Goal: Task Accomplishment & Management: Use online tool/utility

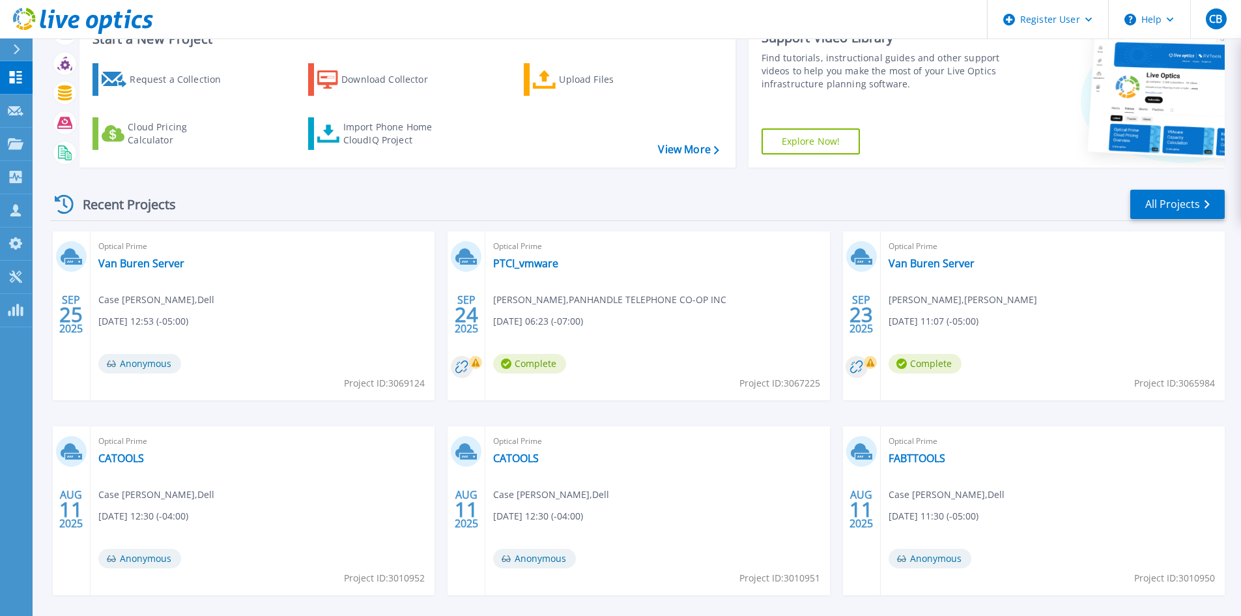
scroll to position [65, 0]
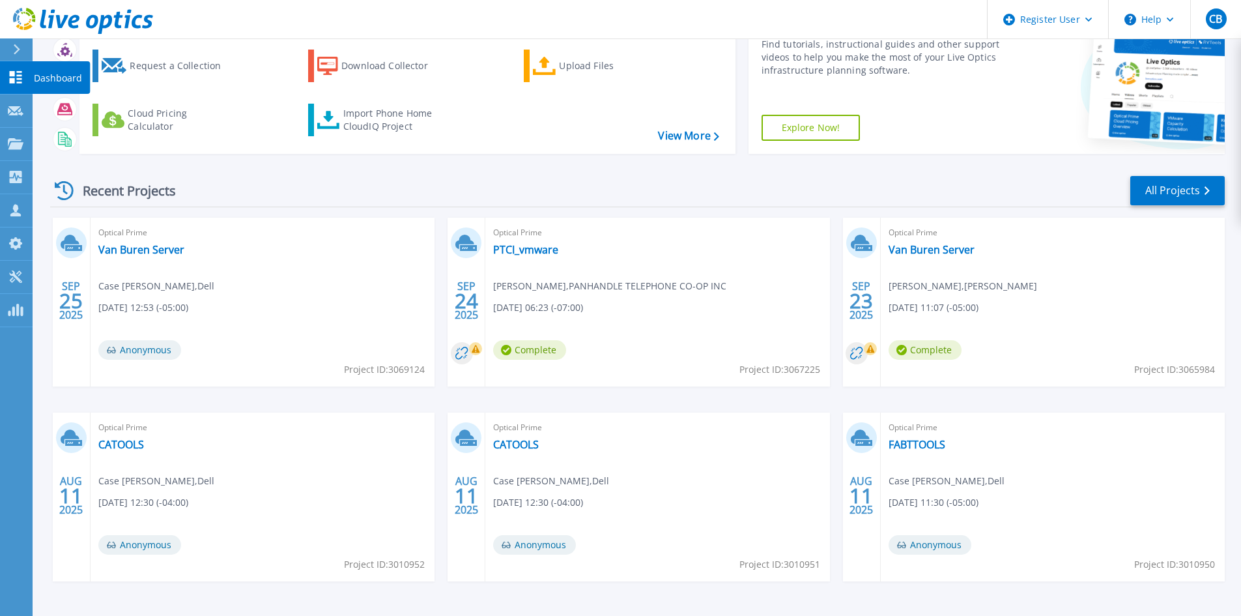
click at [20, 79] on icon at bounding box center [16, 77] width 12 height 12
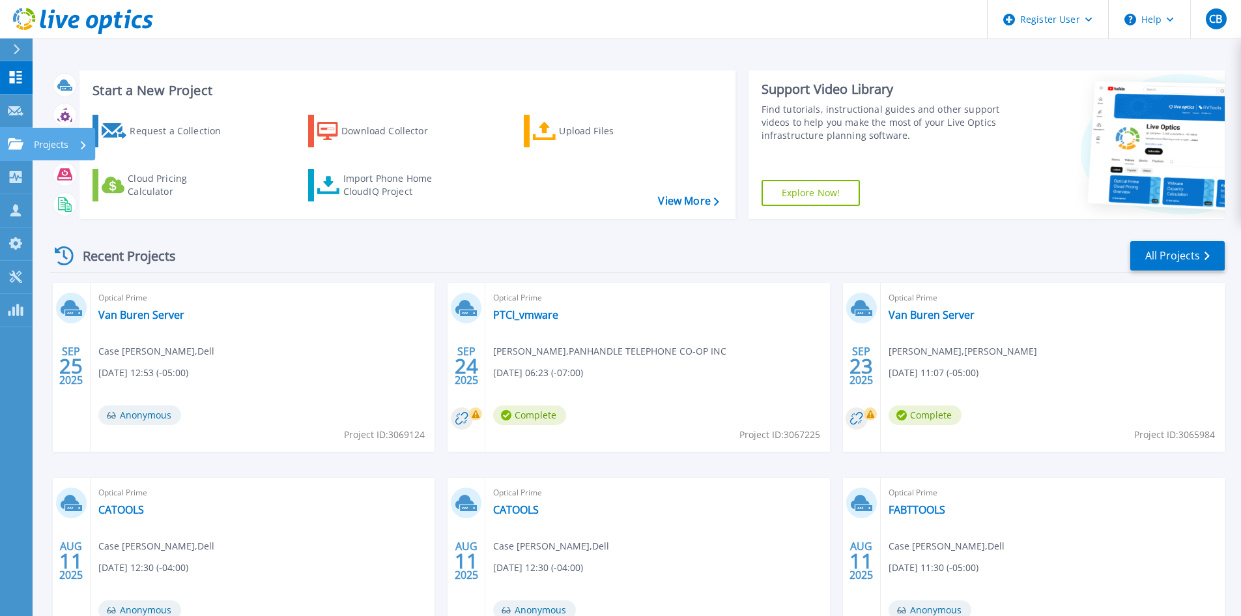
click at [23, 149] on div "Projects" at bounding box center [38, 144] width 61 height 12
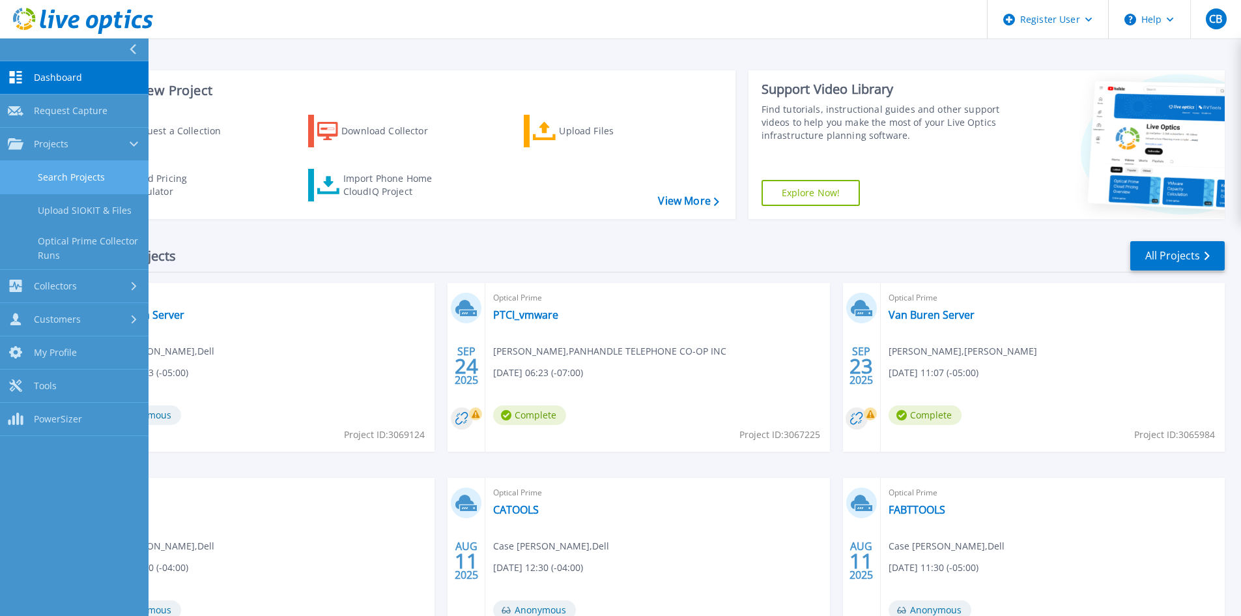
click at [86, 175] on link "Search Projects" at bounding box center [74, 177] width 149 height 33
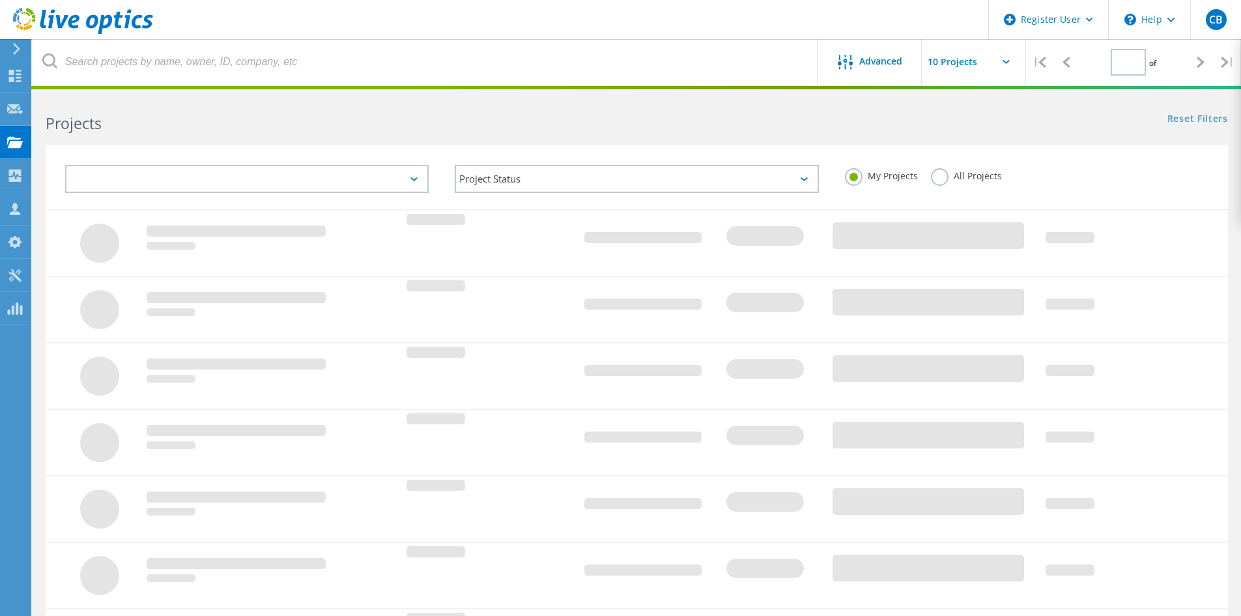
type input "1"
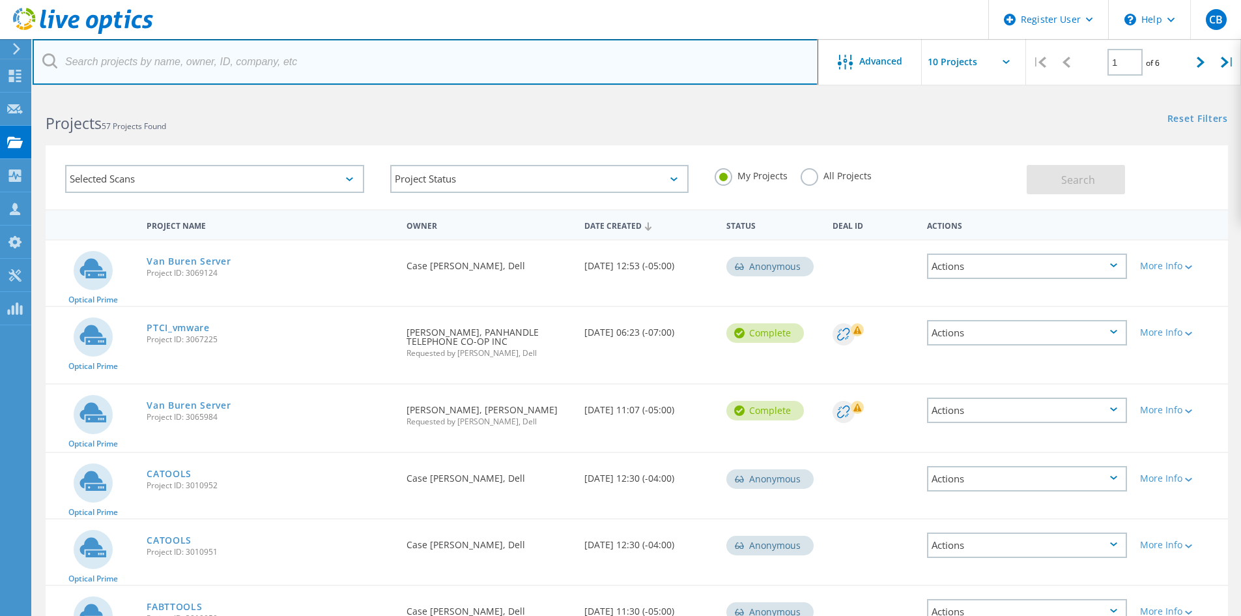
drag, startPoint x: 196, startPoint y: 61, endPoint x: 209, endPoint y: 63, distance: 13.1
click at [196, 61] on input "text" at bounding box center [426, 62] width 786 height 46
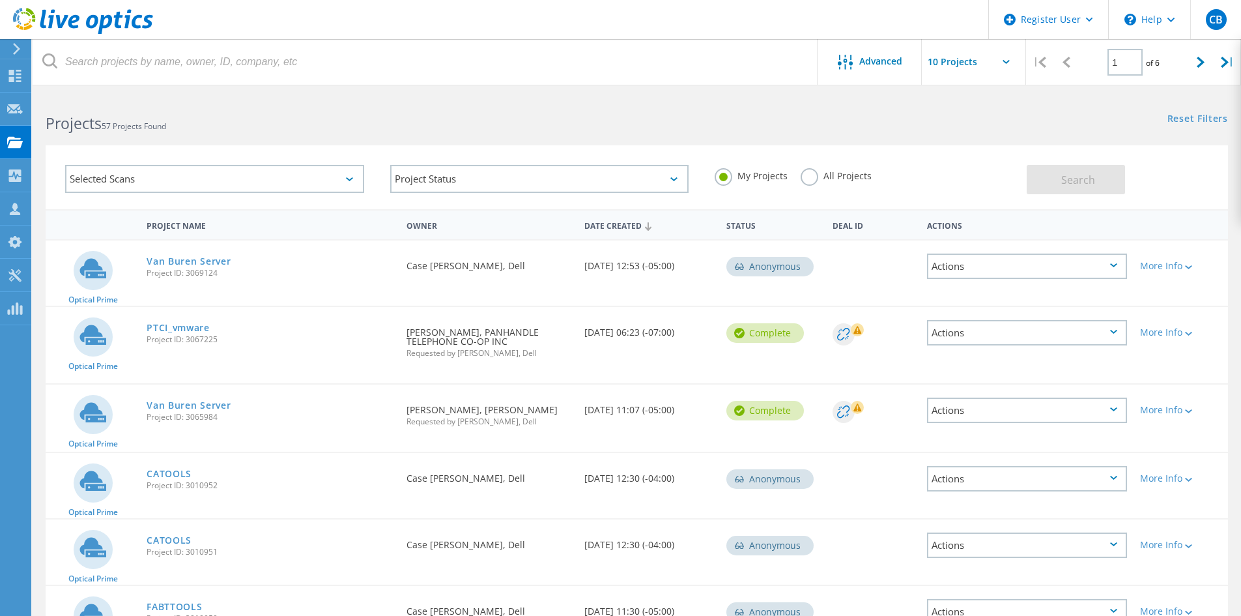
click at [795, 180] on div "My Projects All Projects" at bounding box center [864, 176] width 325 height 48
click at [803, 173] on label "All Projects" at bounding box center [836, 174] width 71 height 12
click at [0, 0] on input "All Projects" at bounding box center [0, 0] width 0 height 0
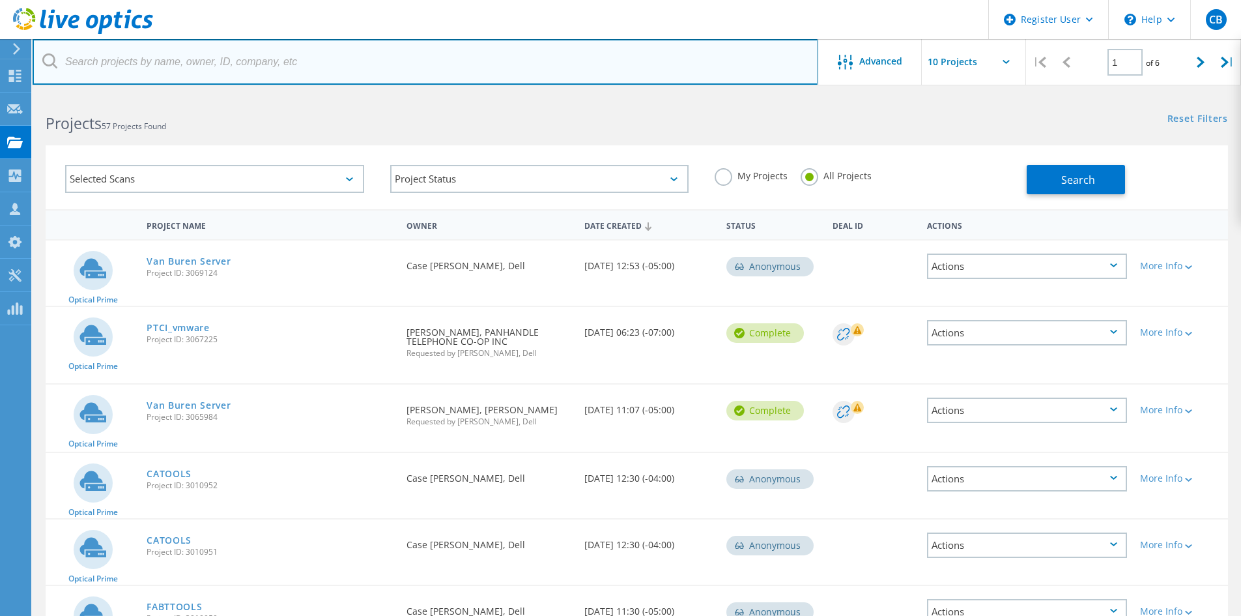
click at [679, 77] on input "text" at bounding box center [426, 62] width 786 height 46
type input "Candid Color"
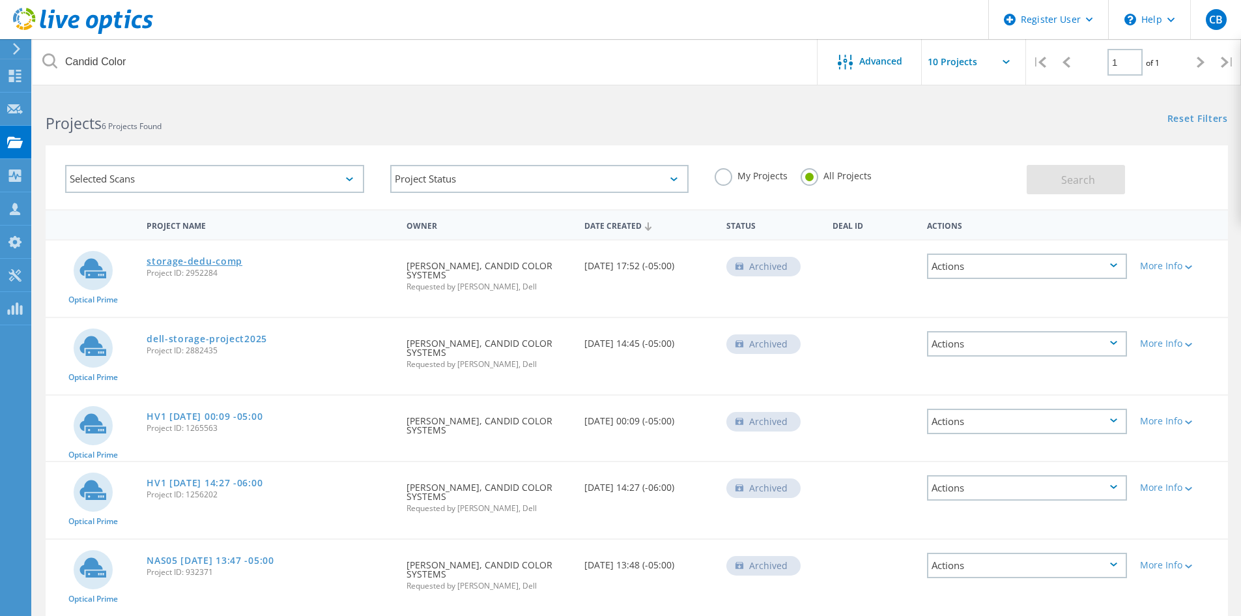
click at [210, 263] on link "storage-dedu-comp" at bounding box center [195, 261] width 96 height 9
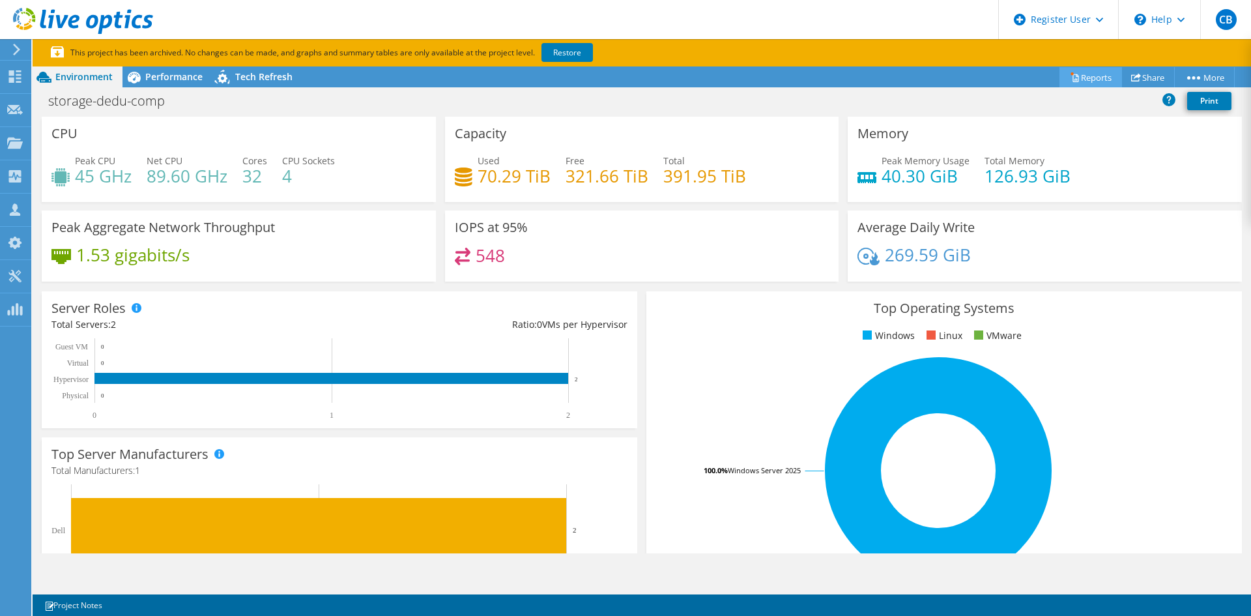
click at [1083, 79] on link "Reports" at bounding box center [1090, 77] width 63 height 20
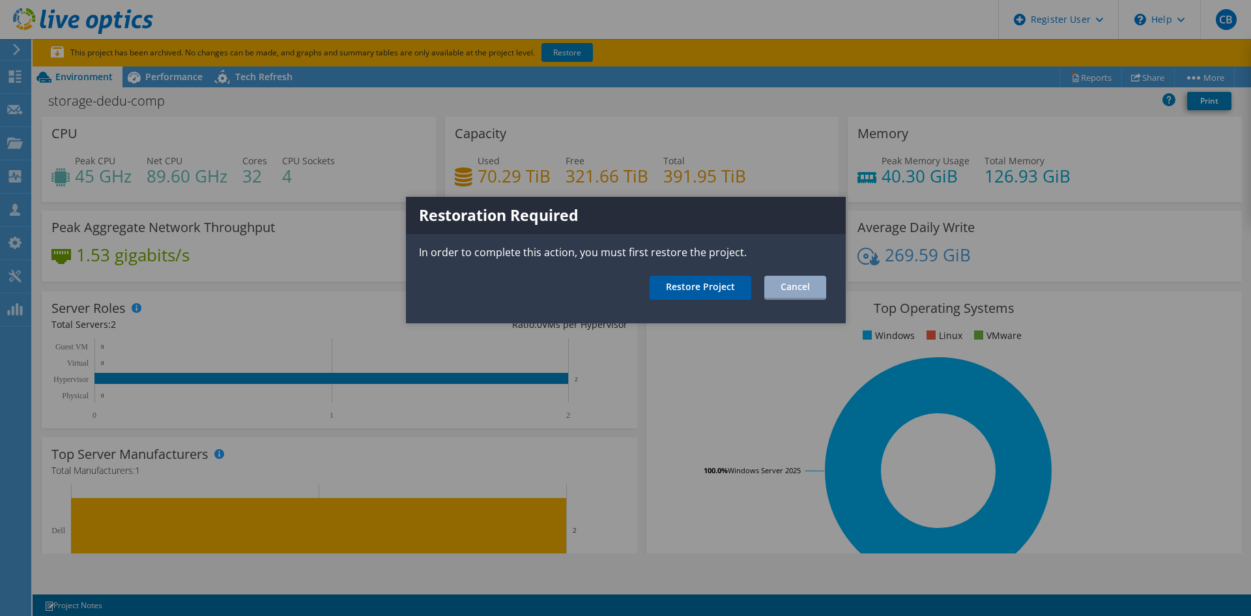
click at [715, 287] on link "Restore Project" at bounding box center [701, 288] width 102 height 24
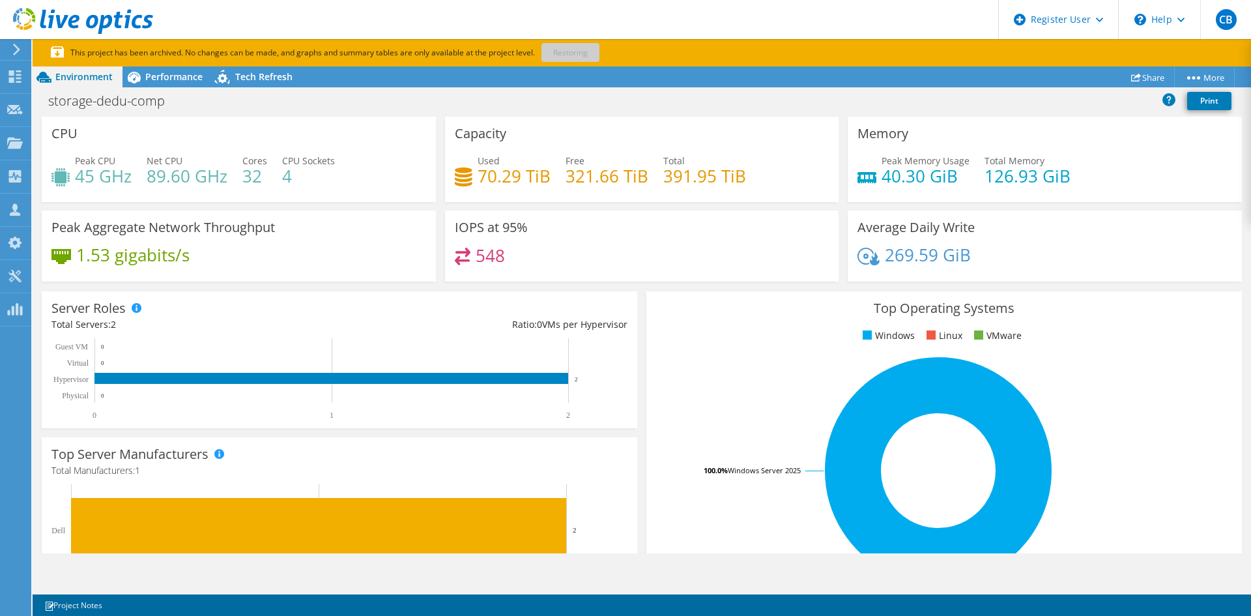
click at [646, 72] on div "Project Actions Project Actions Reports Share More" at bounding box center [642, 76] width 1218 height 21
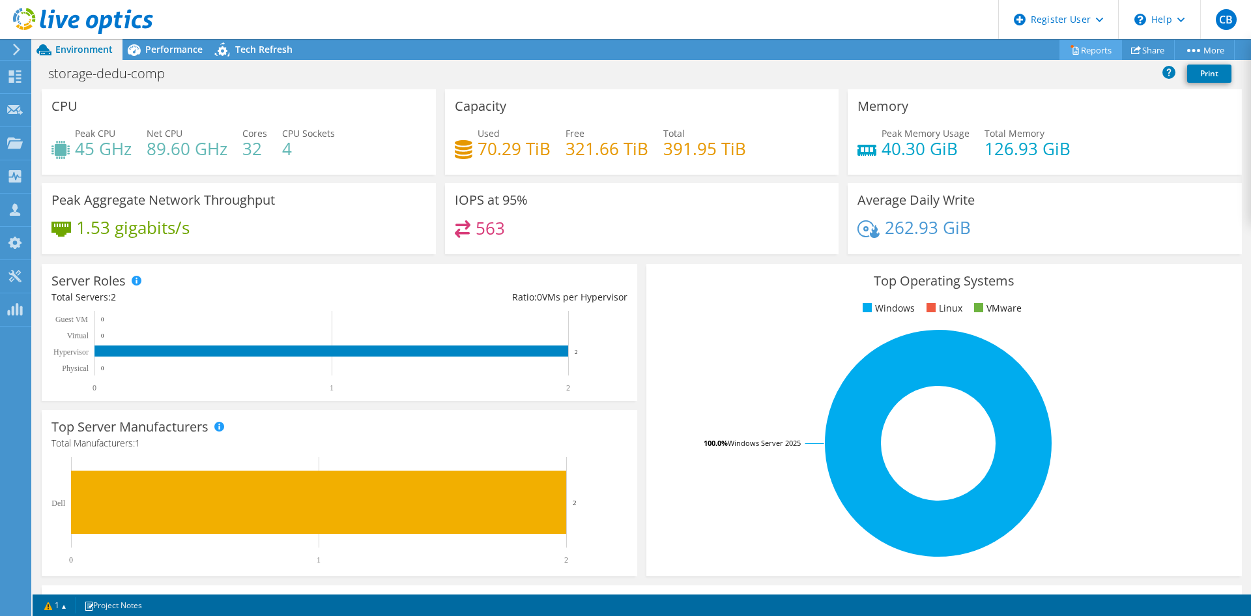
click at [1070, 53] on icon at bounding box center [1075, 50] width 10 height 10
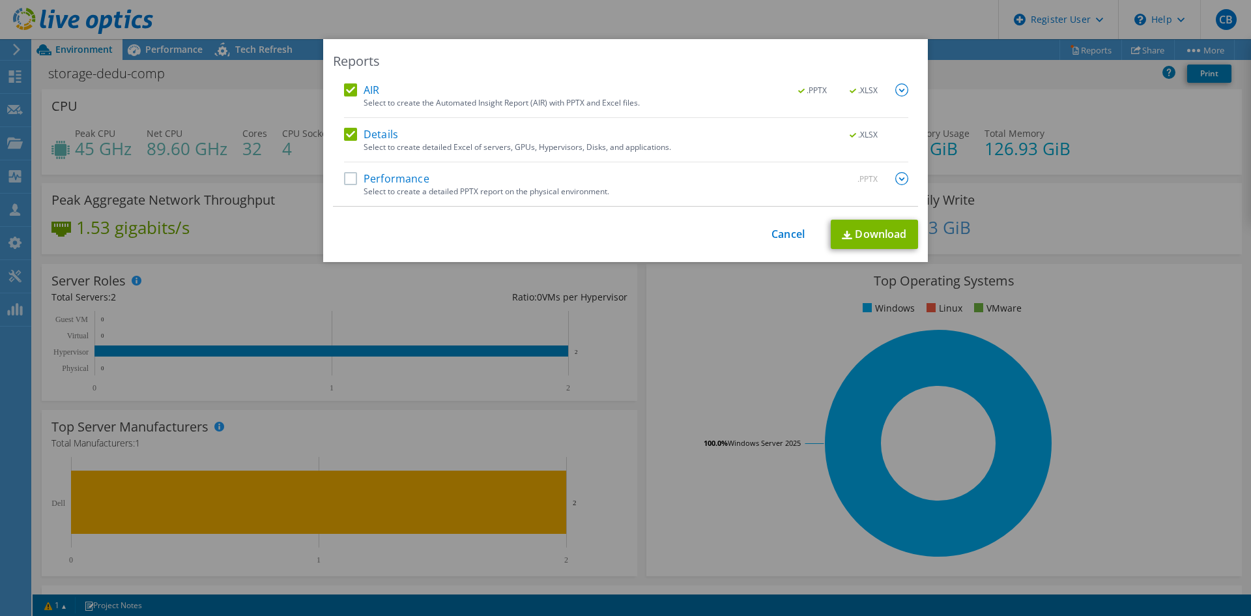
drag, startPoint x: 352, startPoint y: 177, endPoint x: 360, endPoint y: 175, distance: 7.3
click at [352, 177] on label "Performance" at bounding box center [386, 178] width 85 height 13
click at [0, 0] on input "Performance" at bounding box center [0, 0] width 0 height 0
click at [873, 225] on link "Download" at bounding box center [874, 234] width 87 height 29
click at [794, 388] on div "Reports AIR .PPTX .XLSX Select to create the Automated Insight Report (AIR) wit…" at bounding box center [625, 307] width 1251 height 537
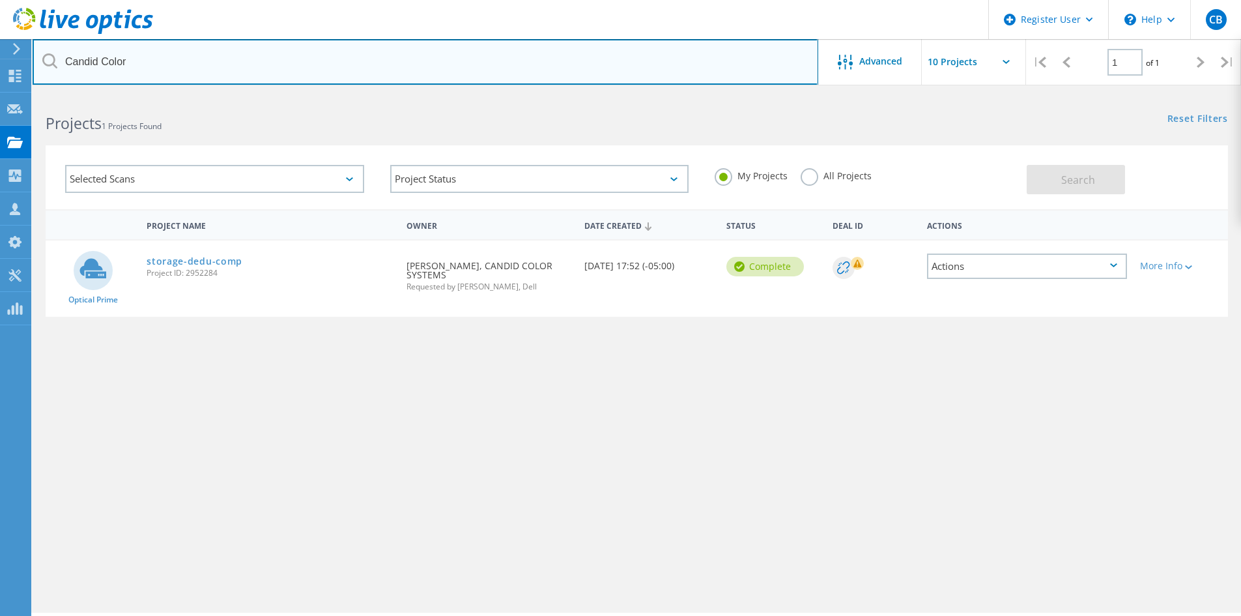
click at [167, 61] on input "Candid Color" at bounding box center [426, 62] width 786 height 46
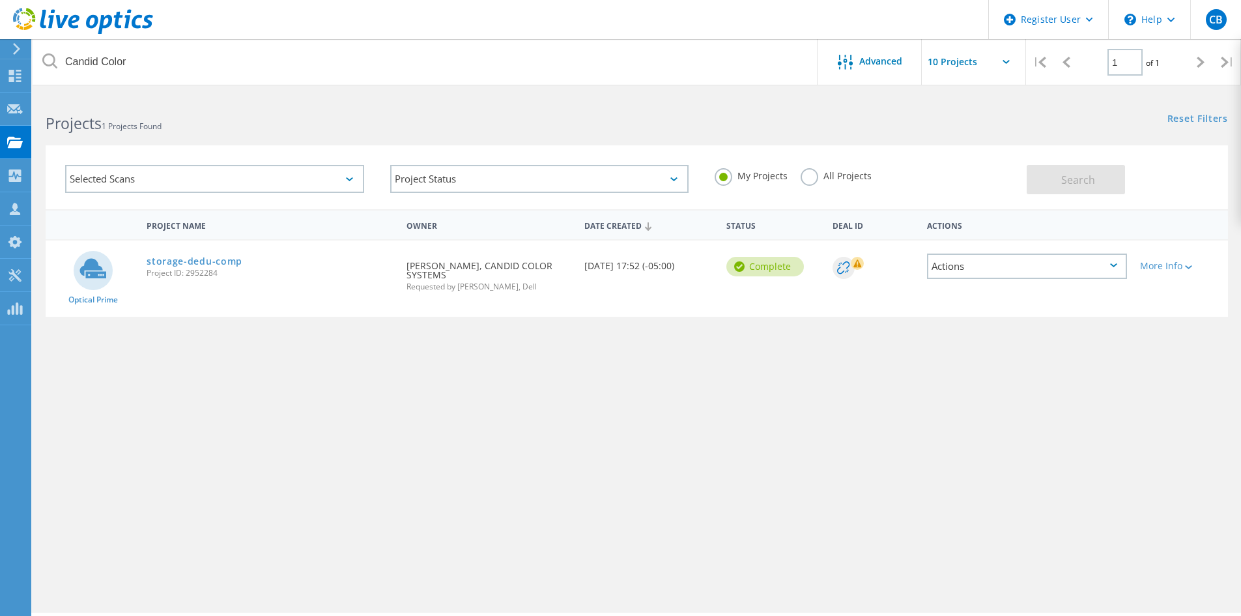
click at [812, 175] on label "All Projects" at bounding box center [836, 174] width 71 height 12
click at [0, 0] on input "All Projects" at bounding box center [0, 0] width 0 height 0
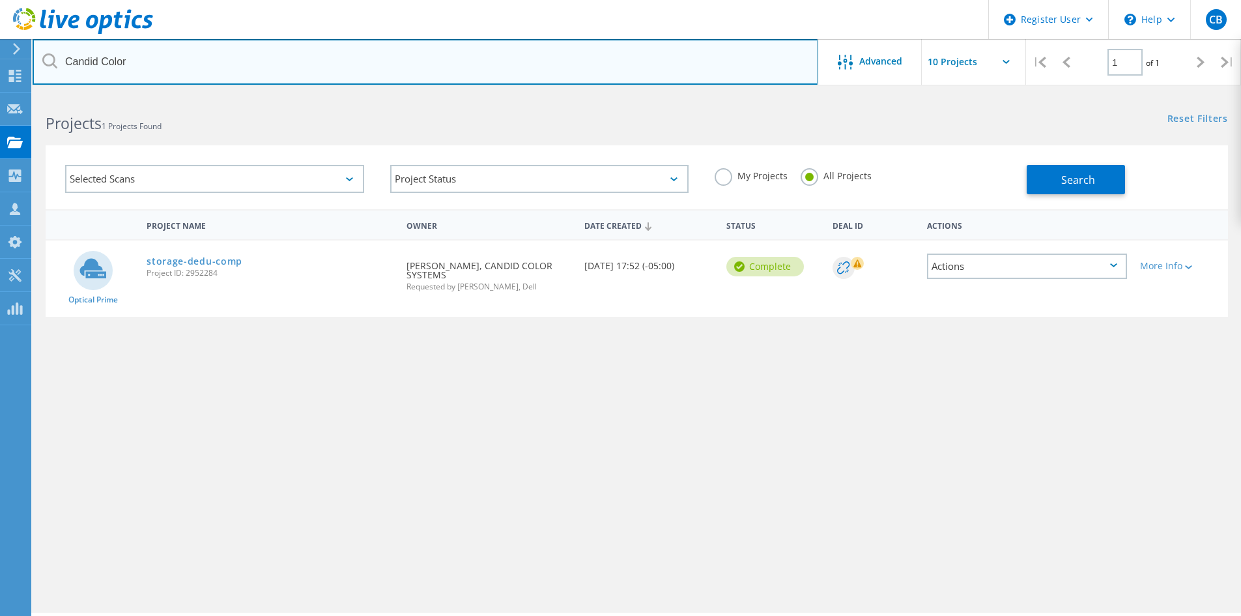
click at [734, 81] on input "Candid Color" at bounding box center [426, 62] width 786 height 46
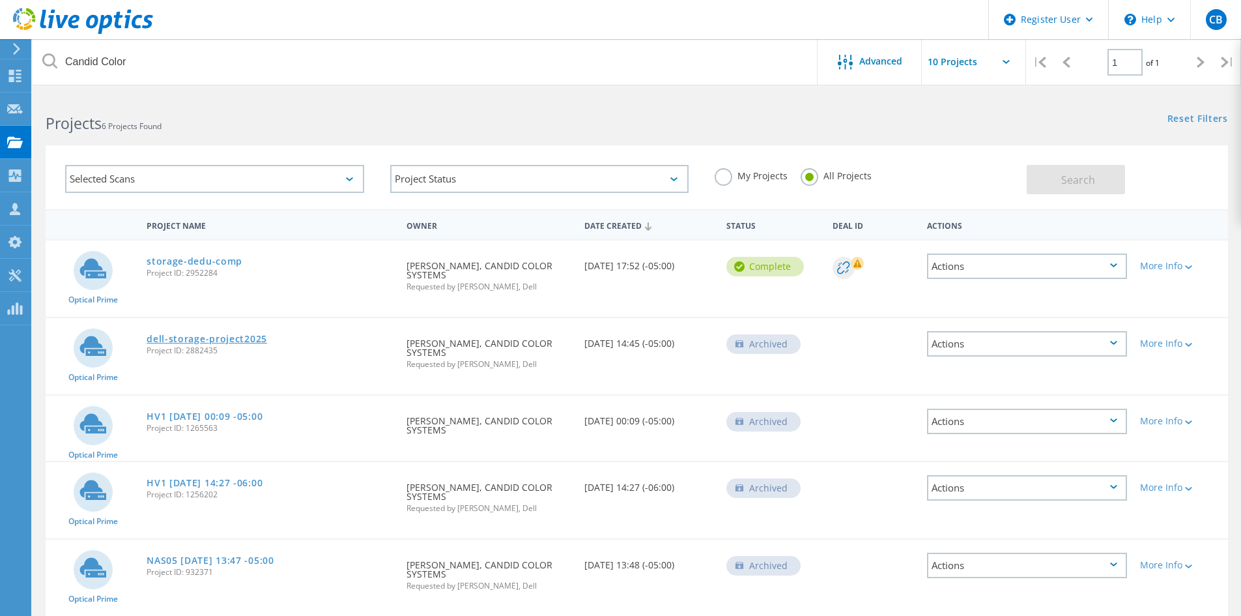
click at [246, 334] on link "dell-storage-project2025" at bounding box center [207, 338] width 121 height 9
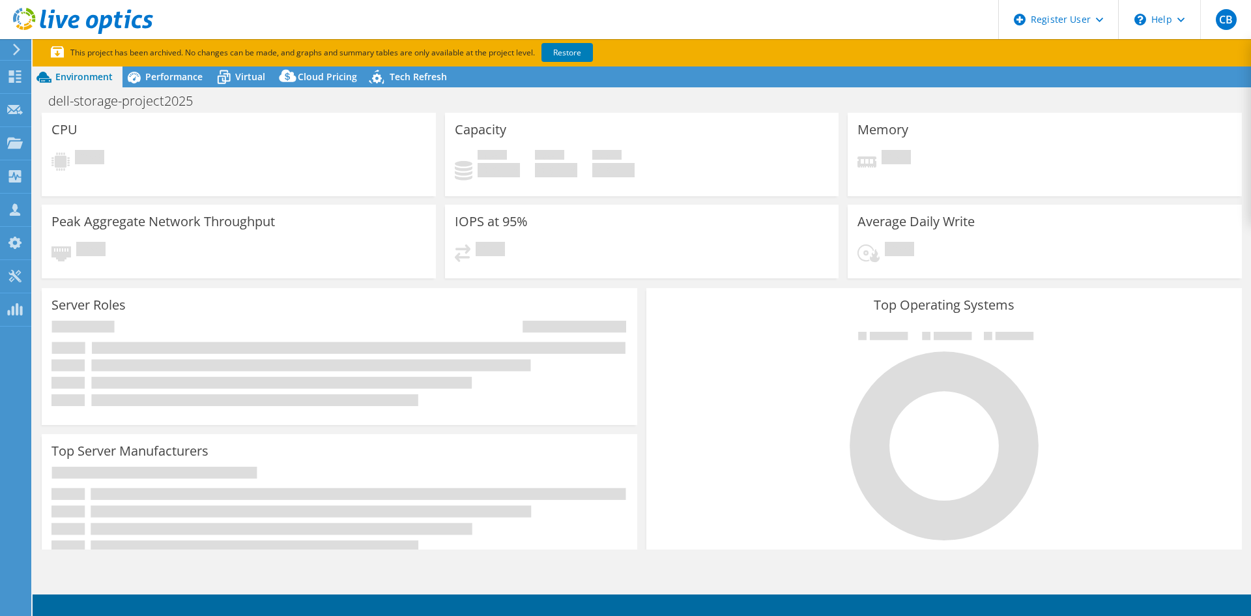
select select "USD"
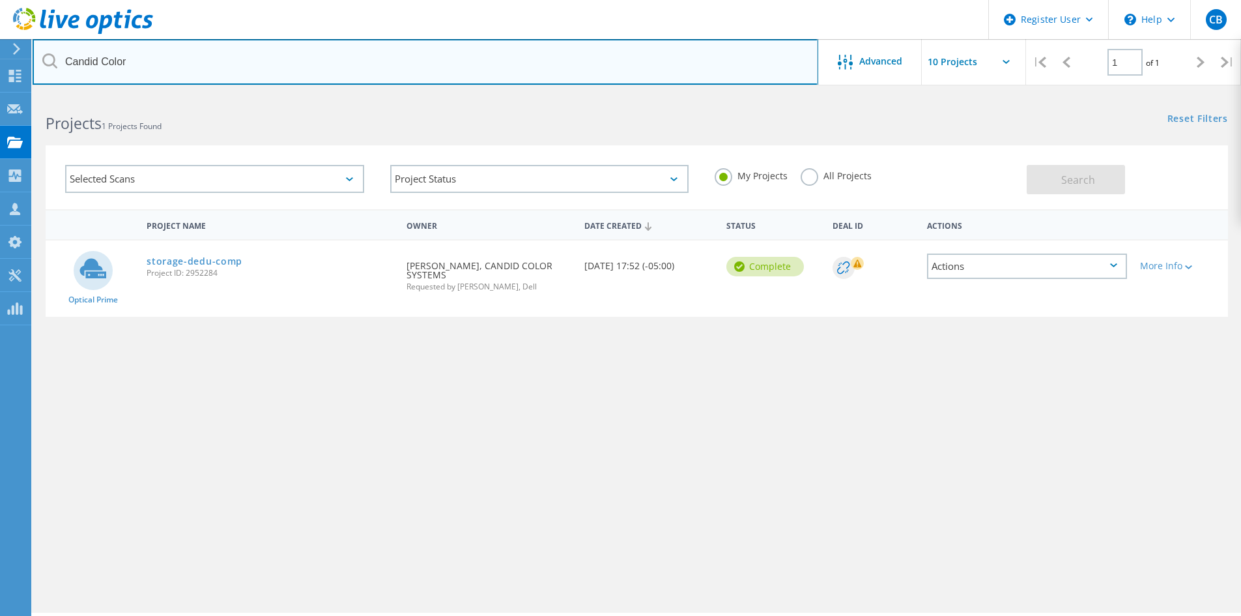
click at [308, 64] on input "Candid Color" at bounding box center [426, 62] width 786 height 46
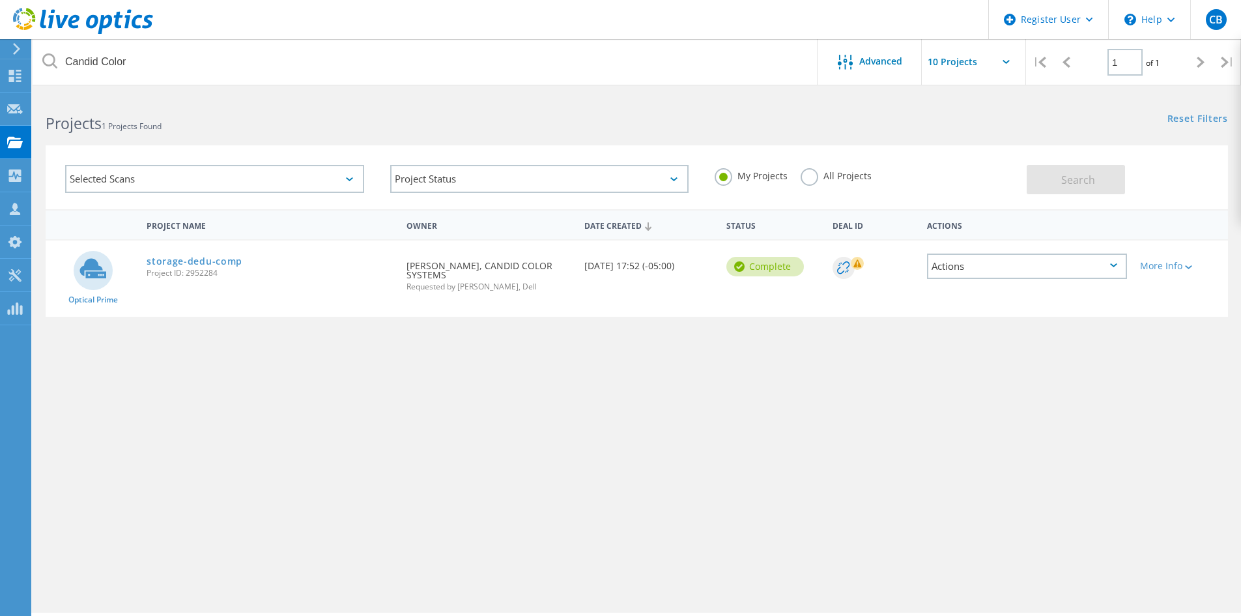
click at [810, 177] on label "All Projects" at bounding box center [836, 174] width 71 height 12
click at [0, 0] on input "All Projects" at bounding box center [0, 0] width 0 height 0
click at [1082, 182] on span "Search" at bounding box center [1078, 180] width 34 height 14
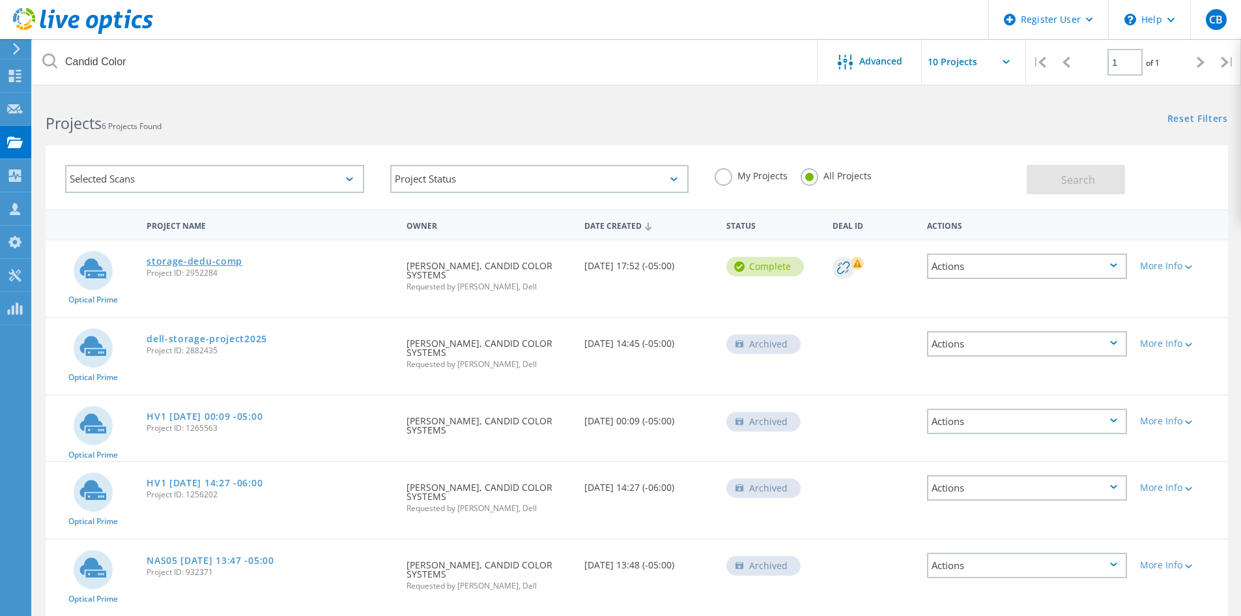
click at [215, 263] on link "storage-dedu-comp" at bounding box center [195, 261] width 96 height 9
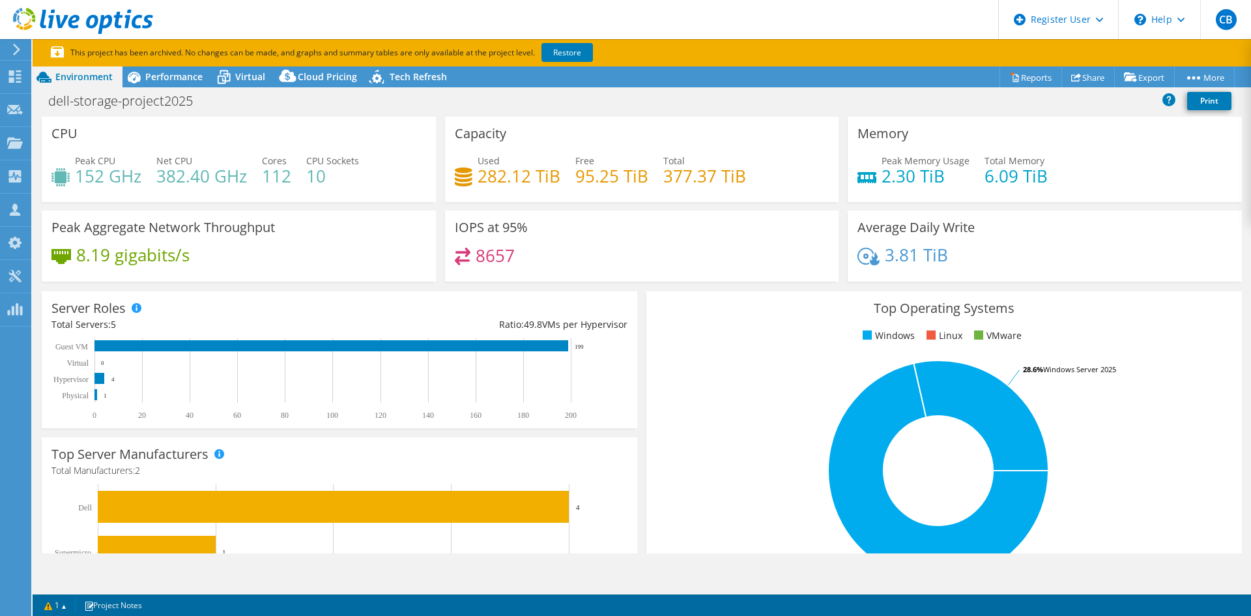
select select "USD"
click at [582, 50] on link "Restore" at bounding box center [566, 52] width 51 height 19
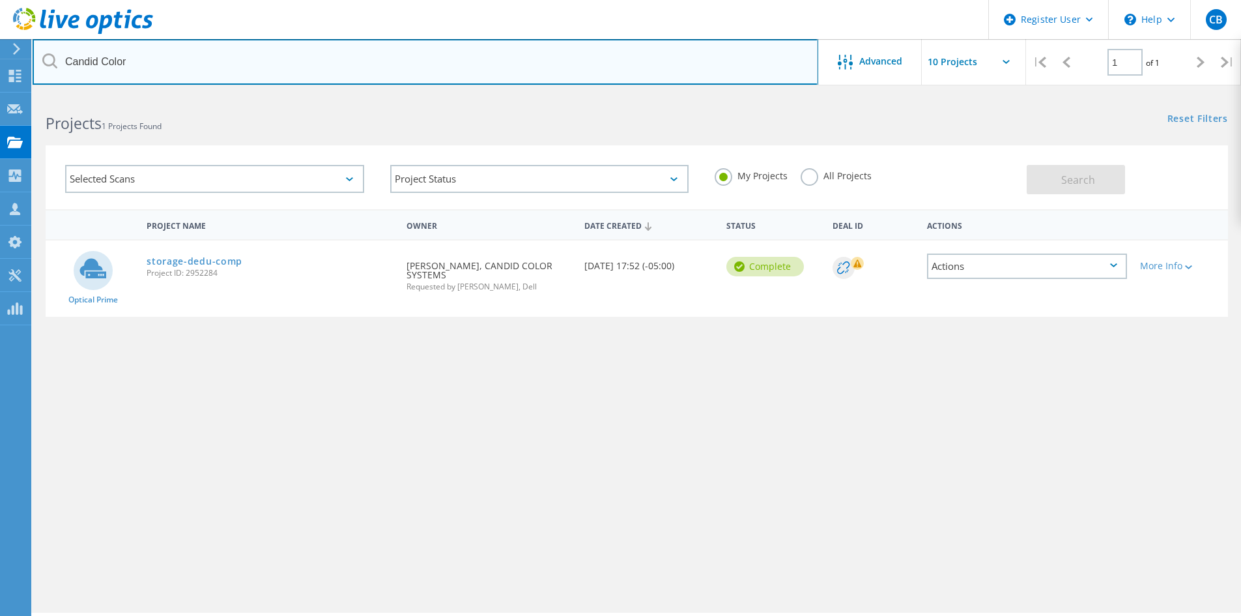
click at [250, 51] on input "Candid Color" at bounding box center [426, 62] width 786 height 46
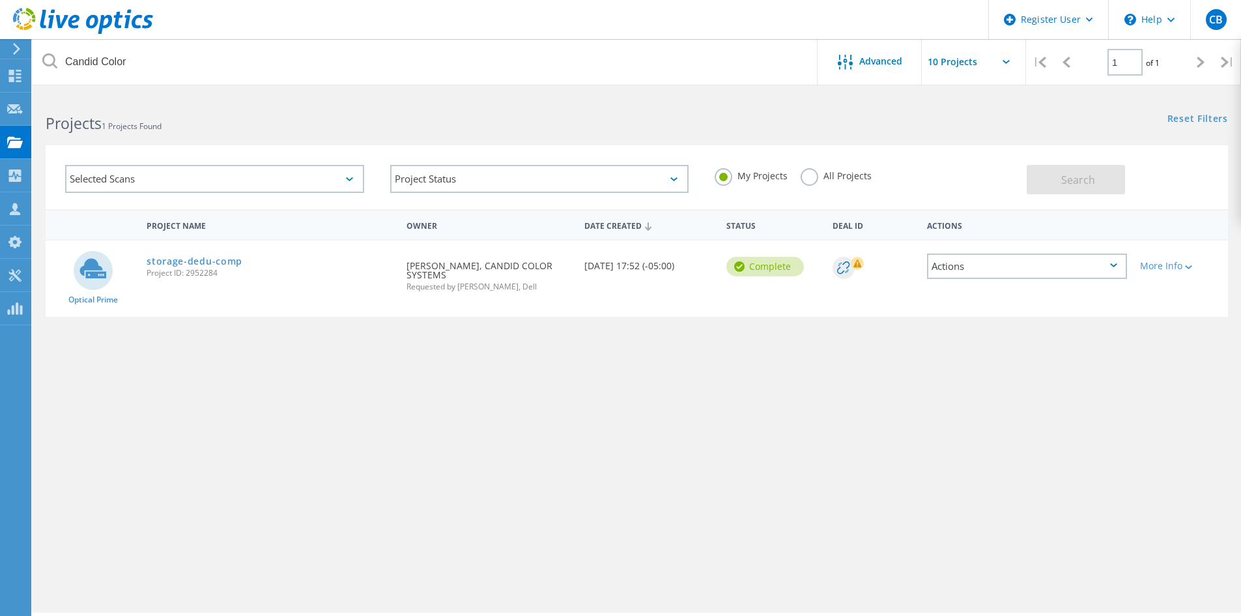
click at [816, 175] on label "All Projects" at bounding box center [836, 174] width 71 height 12
click at [0, 0] on input "All Projects" at bounding box center [0, 0] width 0 height 0
click at [1048, 182] on button "Search" at bounding box center [1076, 179] width 98 height 29
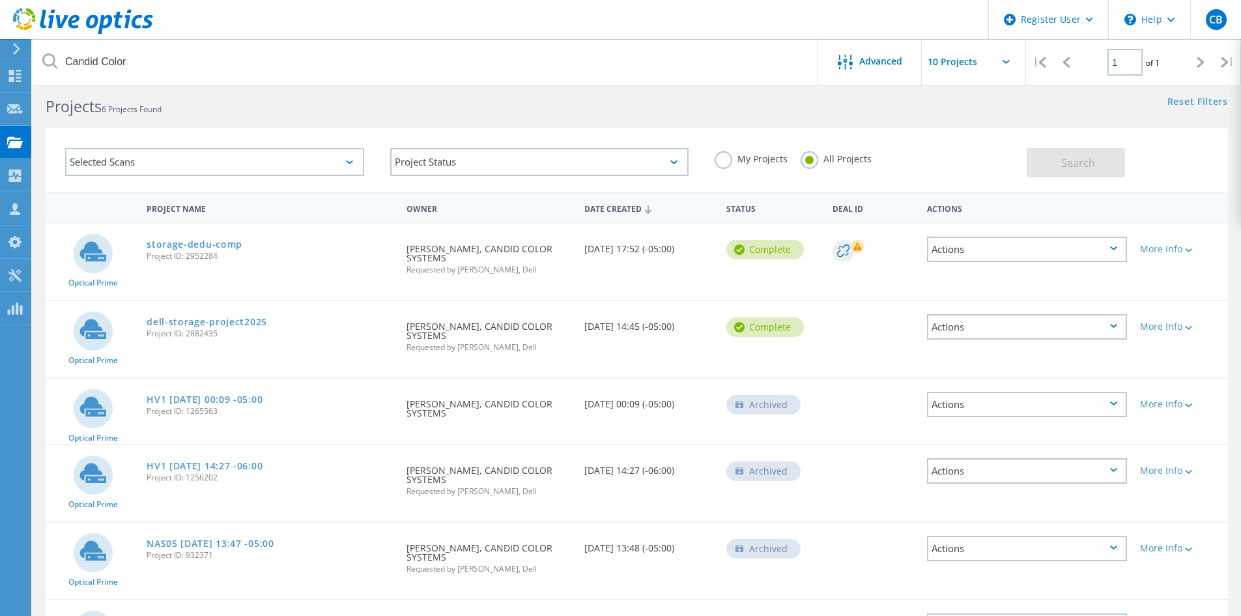
scroll to position [16, 0]
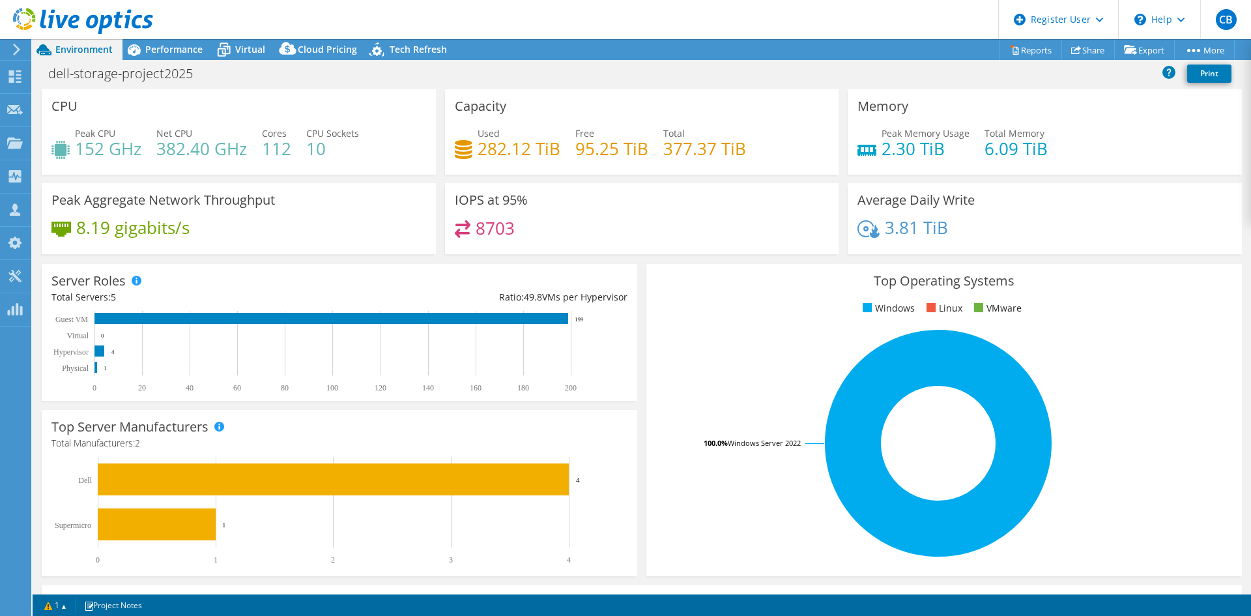
select select "USD"
